Goal: Find specific page/section: Find specific page/section

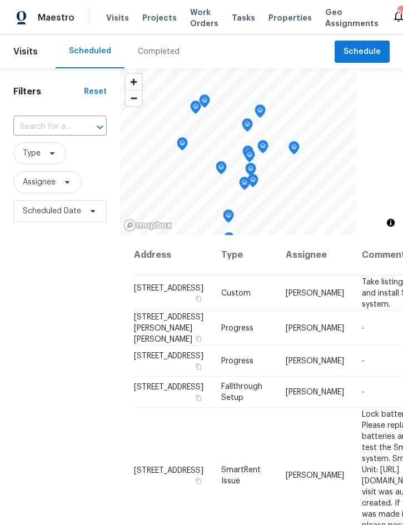
click at [59, 126] on input "text" at bounding box center [44, 126] width 62 height 17
type input "3010 pin"
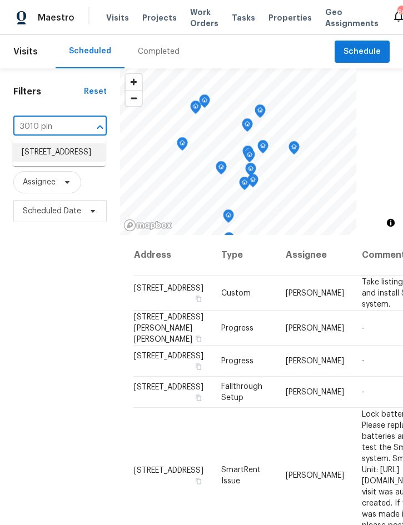
click at [73, 153] on li "3010 Pine Club Dr, Plant City, FL 33566" at bounding box center [59, 152] width 93 height 18
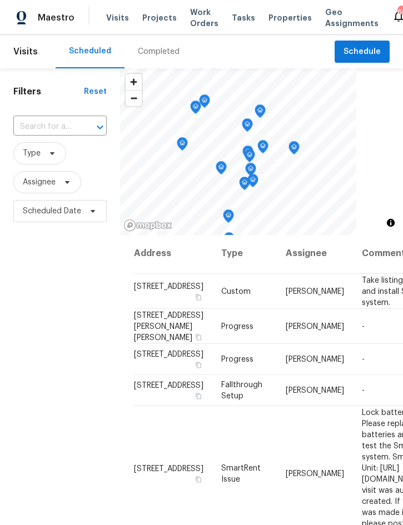
scroll to position [2, 0]
click at [53, 121] on input "text" at bounding box center [44, 126] width 62 height 17
type input "3010 pin"
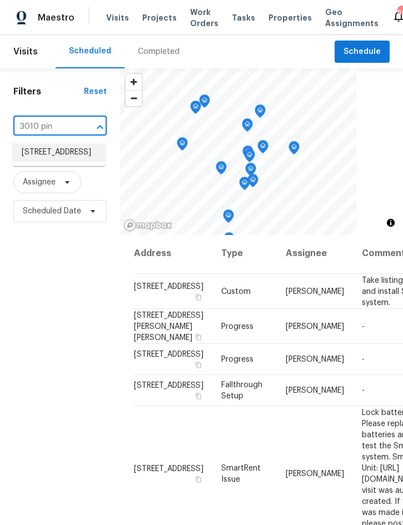
click at [61, 158] on li "3010 Pine Club Dr, Plant City, FL 33566" at bounding box center [59, 152] width 93 height 18
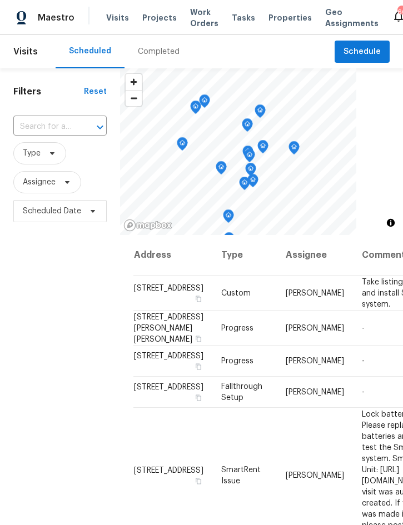
click at [61, 126] on input "text" at bounding box center [44, 126] width 62 height 17
type input "3010 pin"
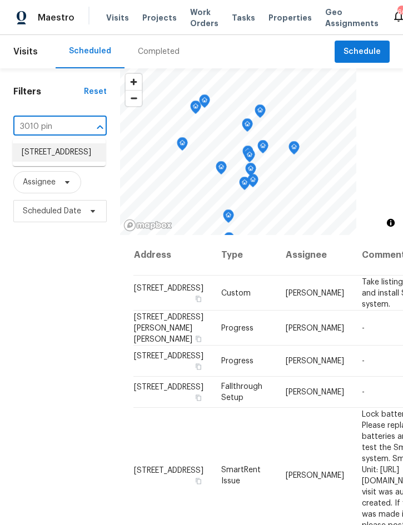
click at [67, 155] on li "3010 Pine Club Dr, Plant City, FL 33566" at bounding box center [59, 152] width 93 height 18
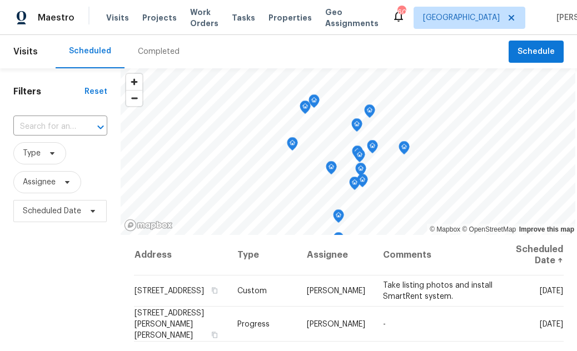
click at [43, 122] on input "text" at bounding box center [44, 126] width 63 height 17
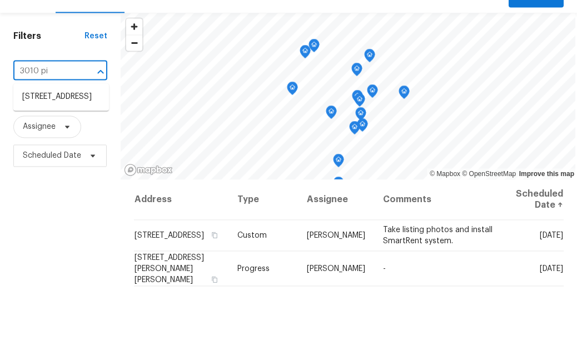
type input "3010 pin"
click at [72, 143] on li "3010 Pine Club Dr, Plant City, FL 33566" at bounding box center [61, 152] width 96 height 18
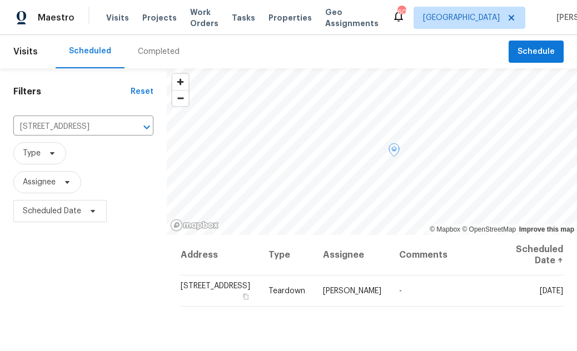
click at [0, 0] on icon at bounding box center [0, 0] width 0 height 0
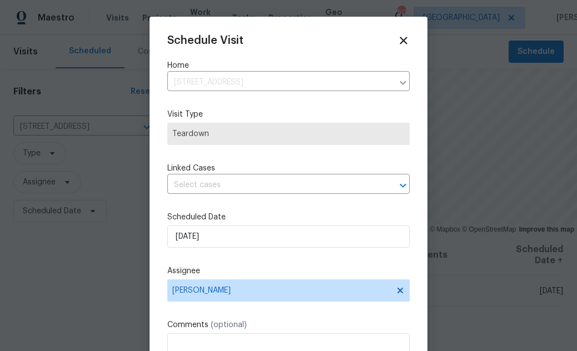
click at [251, 188] on input "text" at bounding box center [272, 185] width 211 height 17
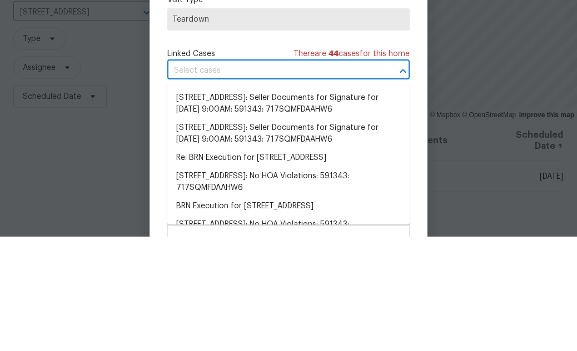
click at [304, 177] on input "text" at bounding box center [272, 185] width 211 height 17
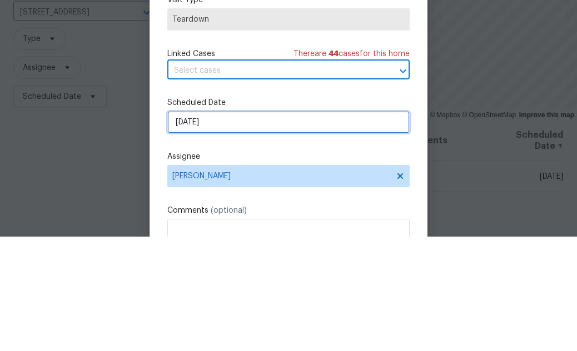
click at [252, 226] on input "9/28/2025" at bounding box center [288, 237] width 242 height 22
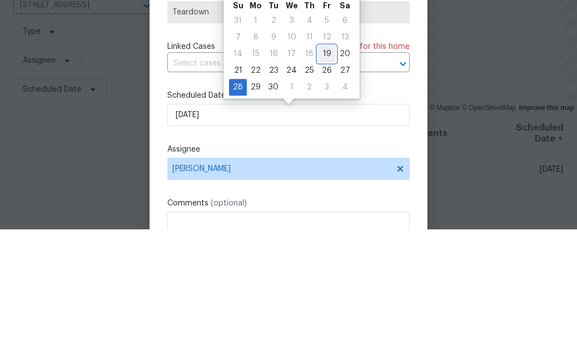
click at [323, 168] on div "19" at bounding box center [327, 176] width 18 height 16
type input "9/19/2025"
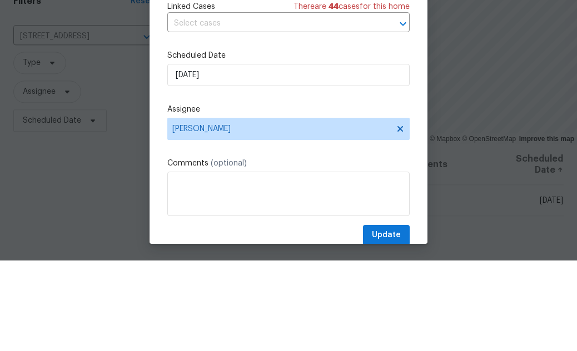
scroll to position [71, 0]
click at [390, 324] on span "Update" at bounding box center [386, 326] width 29 height 14
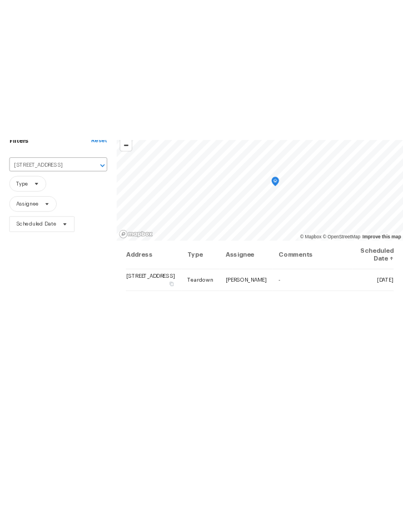
scroll to position [0, 0]
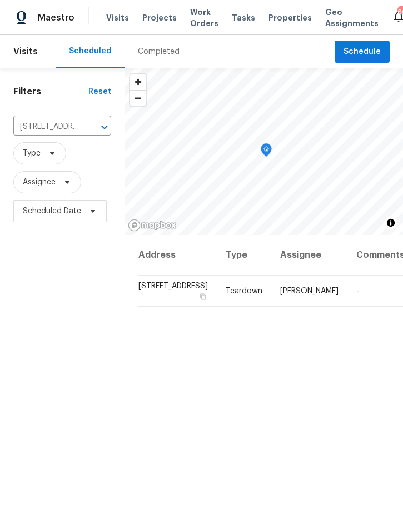
click at [155, 20] on span "Projects" at bounding box center [159, 17] width 34 height 11
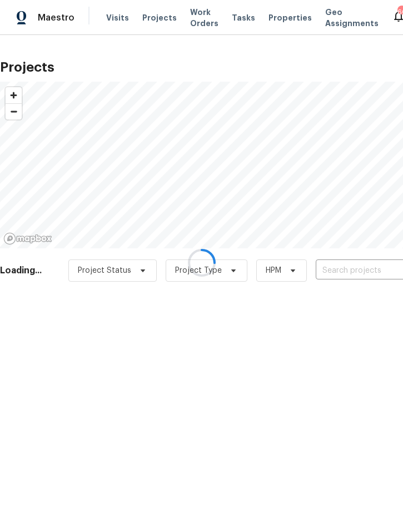
click at [350, 271] on input "text" at bounding box center [379, 270] width 127 height 17
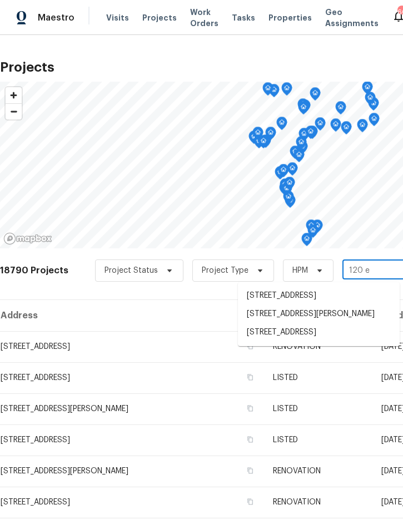
type input "120 e"
click at [335, 342] on li "120 E Poinsettia St, Lakeland, FL 33803" at bounding box center [319, 333] width 162 height 18
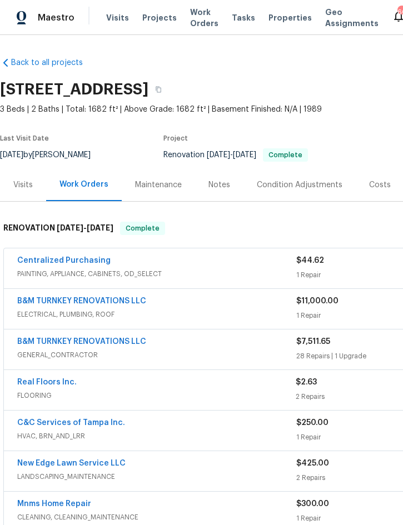
click at [213, 183] on div "Notes" at bounding box center [219, 185] width 22 height 11
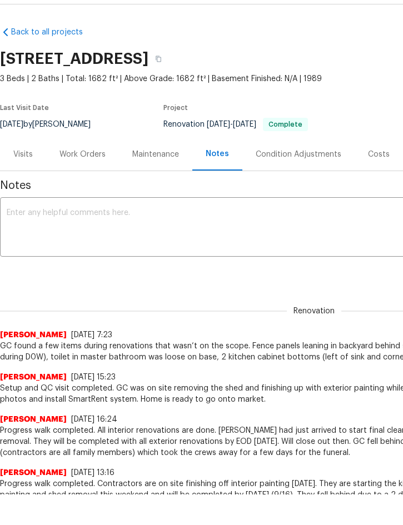
click at [85, 158] on div "Work Orders" at bounding box center [82, 154] width 46 height 11
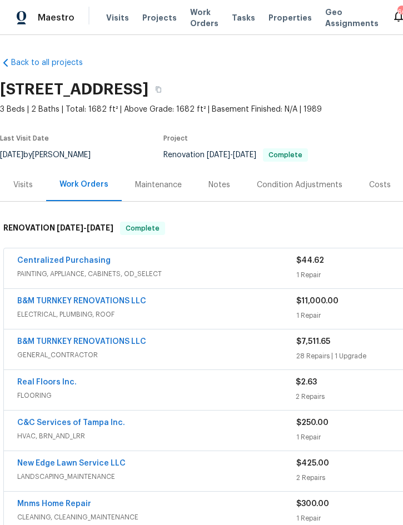
scroll to position [31, 0]
click at [371, 168] on div "Costs" at bounding box center [380, 184] width 48 height 33
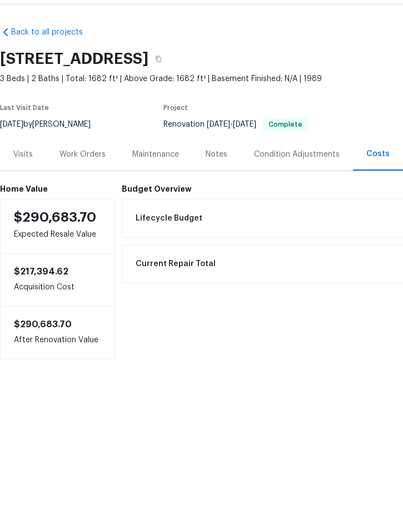
click at [78, 180] on div "Work Orders" at bounding box center [82, 185] width 46 height 11
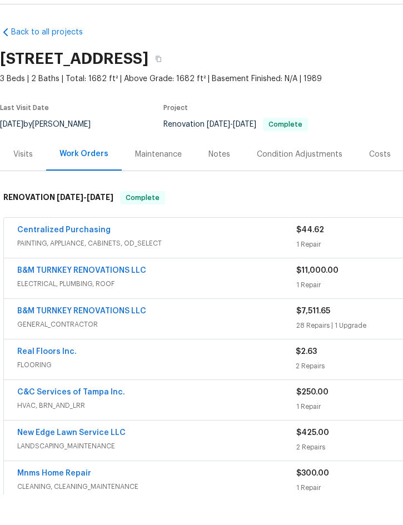
scroll to position [31, 0]
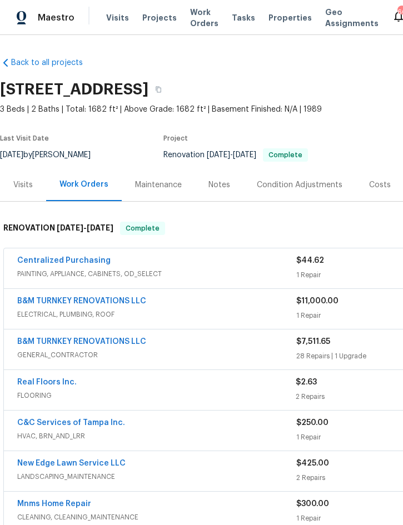
click at [46, 379] on link "Real Floors Inc." at bounding box center [46, 383] width 59 height 8
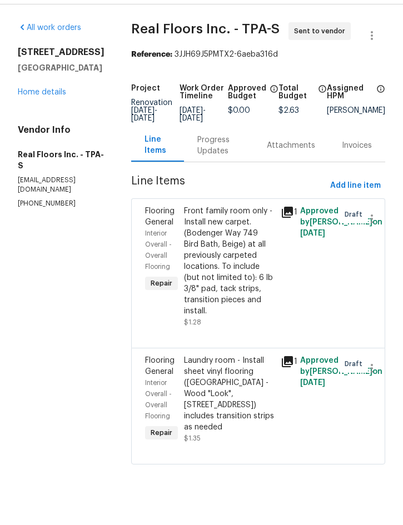
scroll to position [4, 0]
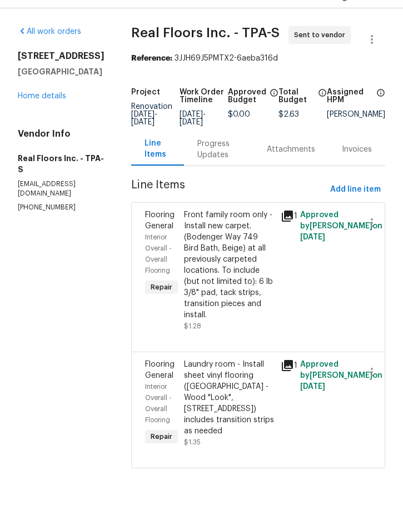
click at [224, 165] on div "Progress Updates" at bounding box center [218, 176] width 43 height 22
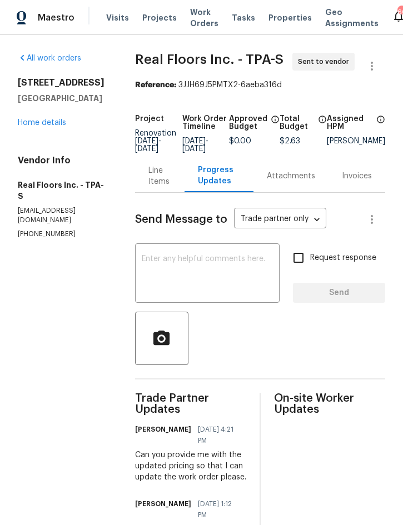
click at [160, 165] on div "Line Items" at bounding box center [159, 176] width 23 height 22
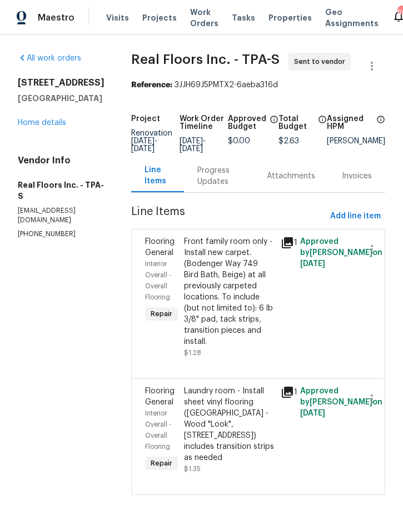
click at [33, 119] on link "Home details" at bounding box center [42, 123] width 48 height 8
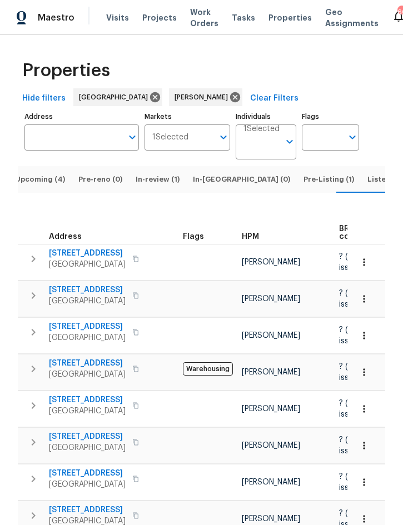
click at [304, 173] on span "Pre-Listing (1)" at bounding box center [329, 179] width 51 height 12
